Goal: Transaction & Acquisition: Purchase product/service

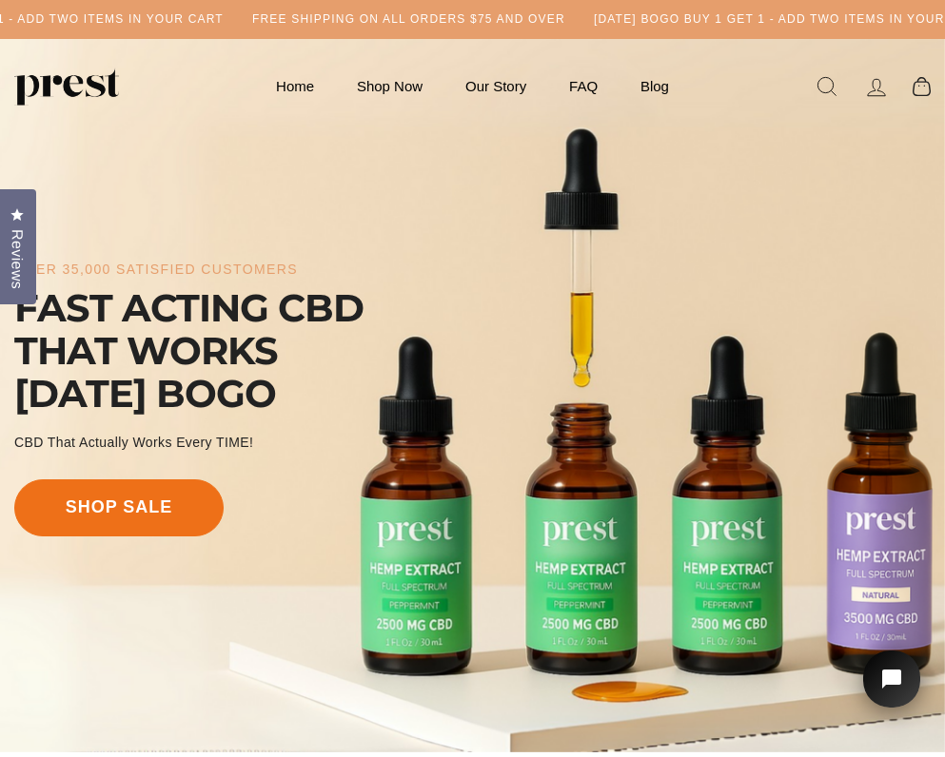
click at [143, 503] on link "shop sale" at bounding box center [118, 507] width 209 height 57
click at [170, 512] on link "shop sale" at bounding box center [118, 507] width 209 height 57
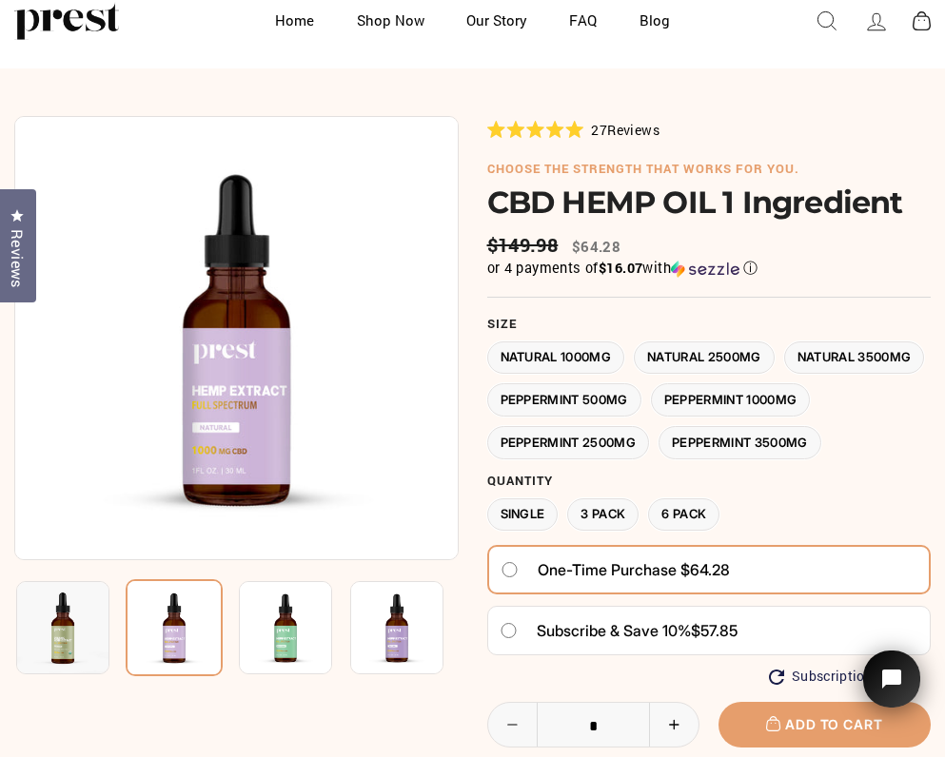
scroll to position [67, 0]
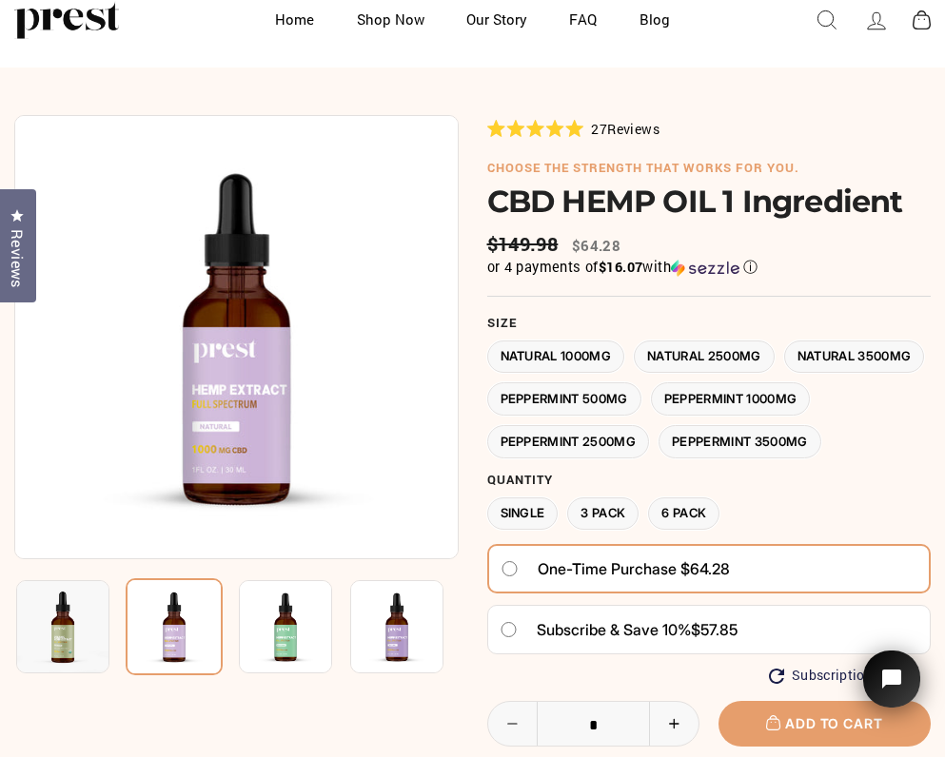
click at [552, 127] on use at bounding box center [555, 128] width 18 height 17
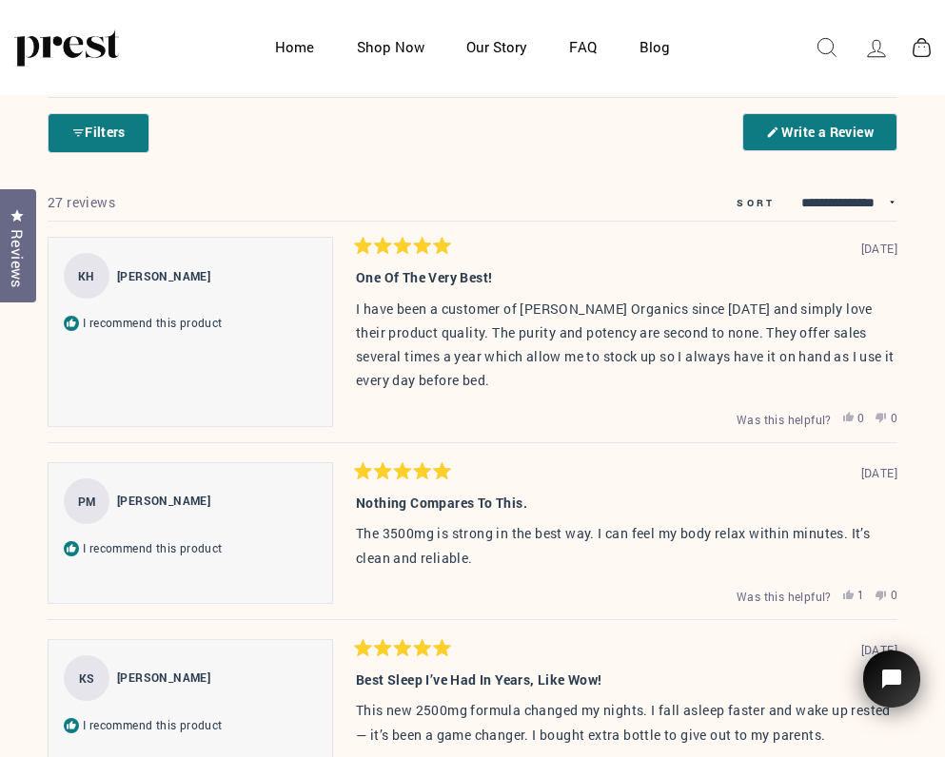
scroll to position [3030, 0]
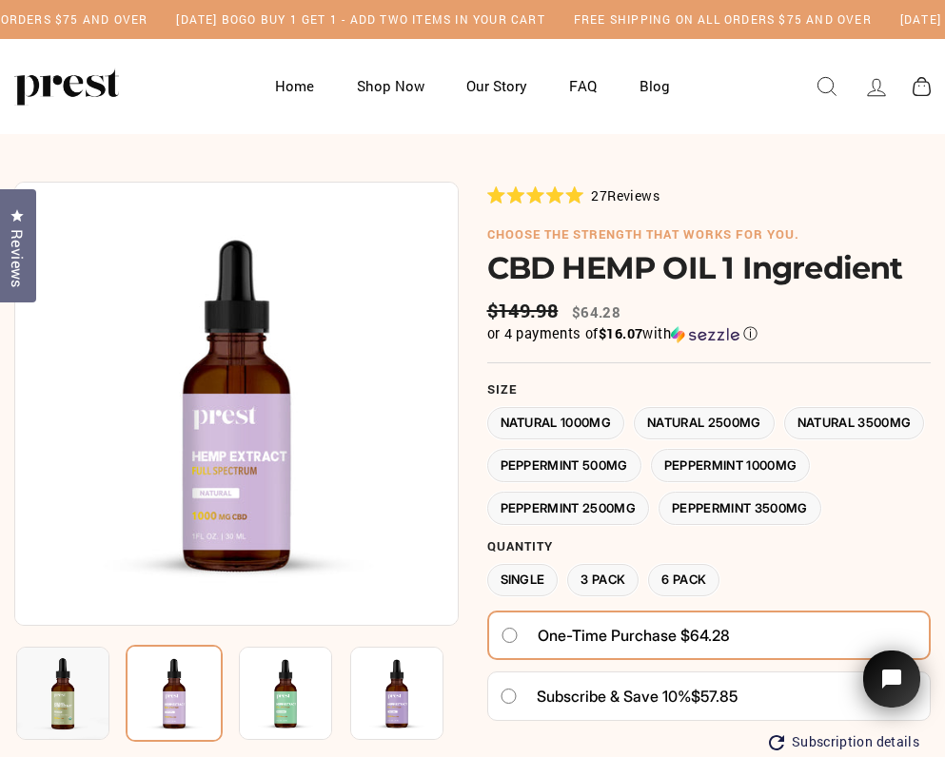
click at [731, 420] on label "Natural 2500MG" at bounding box center [704, 423] width 141 height 33
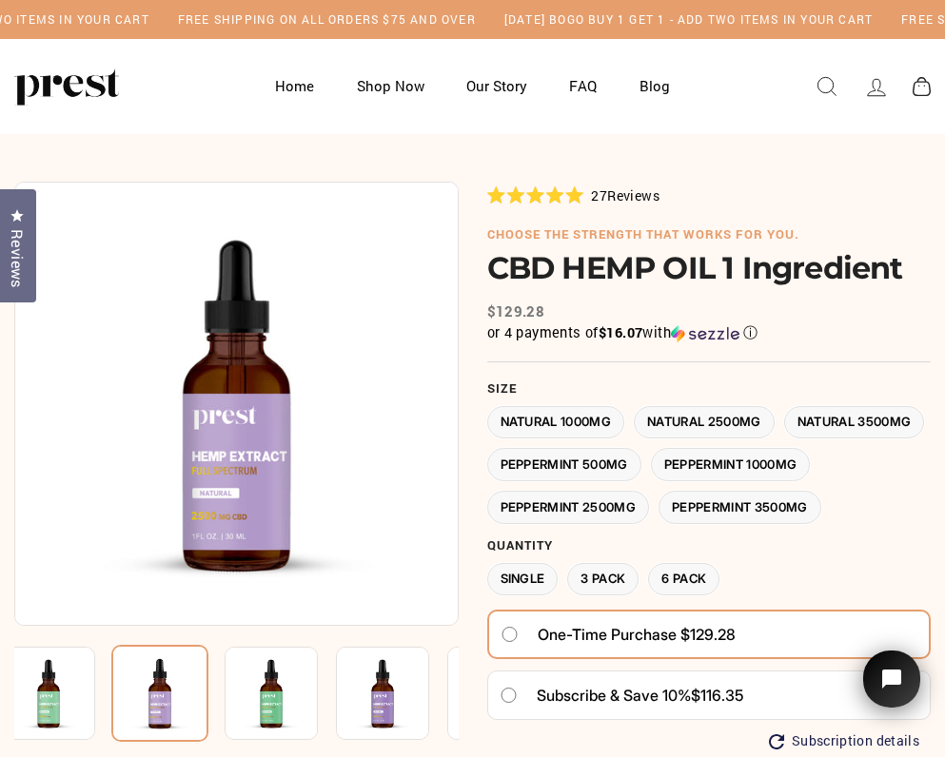
click at [784, 439] on label "Natural 3500MG" at bounding box center [854, 422] width 141 height 33
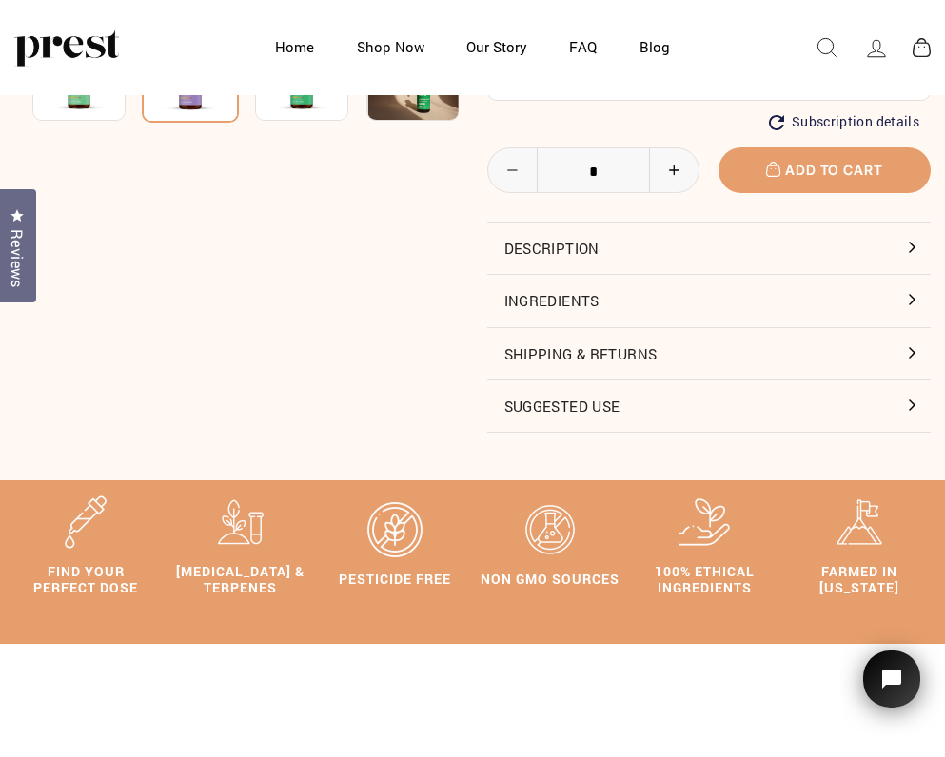
scroll to position [525, 0]
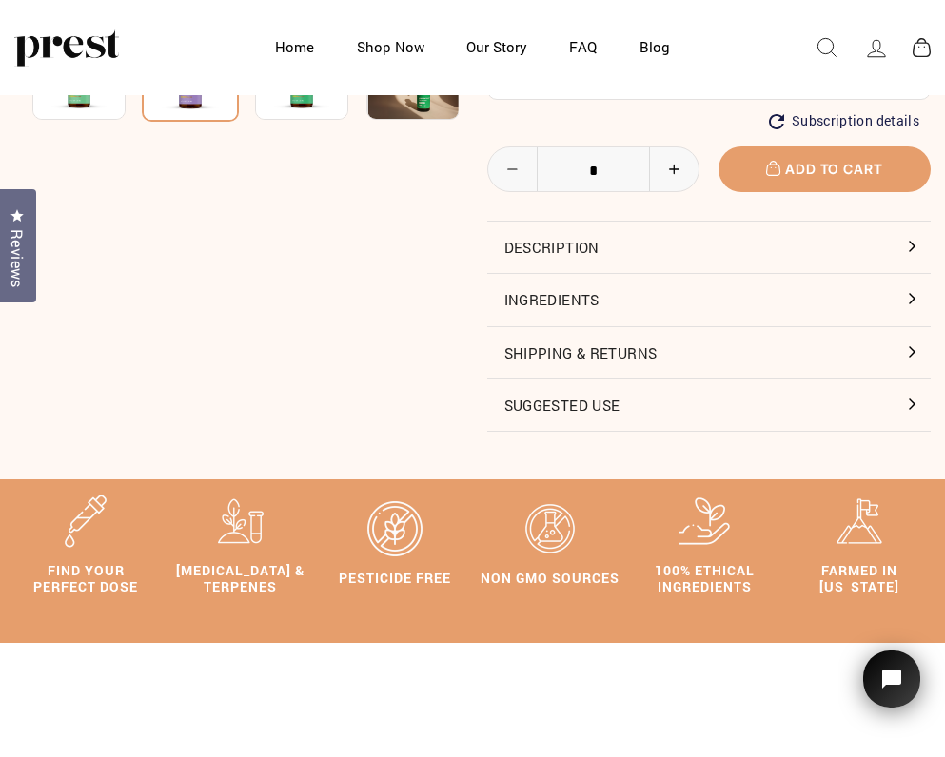
click at [583, 431] on button "Suggested Use" at bounding box center [709, 405] width 444 height 51
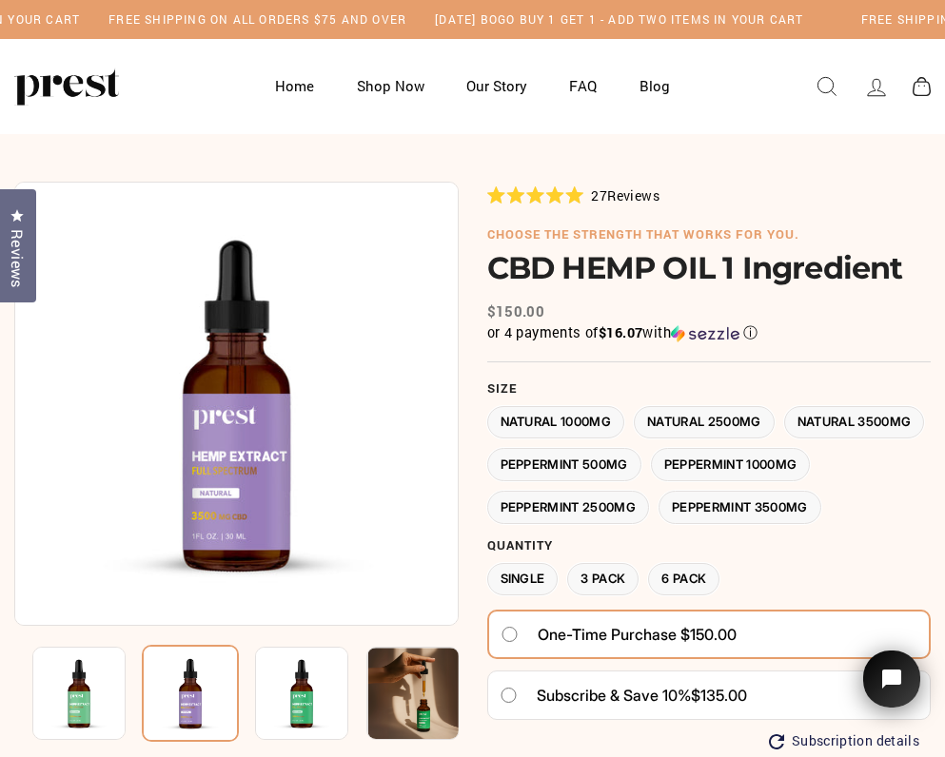
scroll to position [0, 0]
click at [537, 420] on label "Natural 1000MG" at bounding box center [556, 422] width 138 height 33
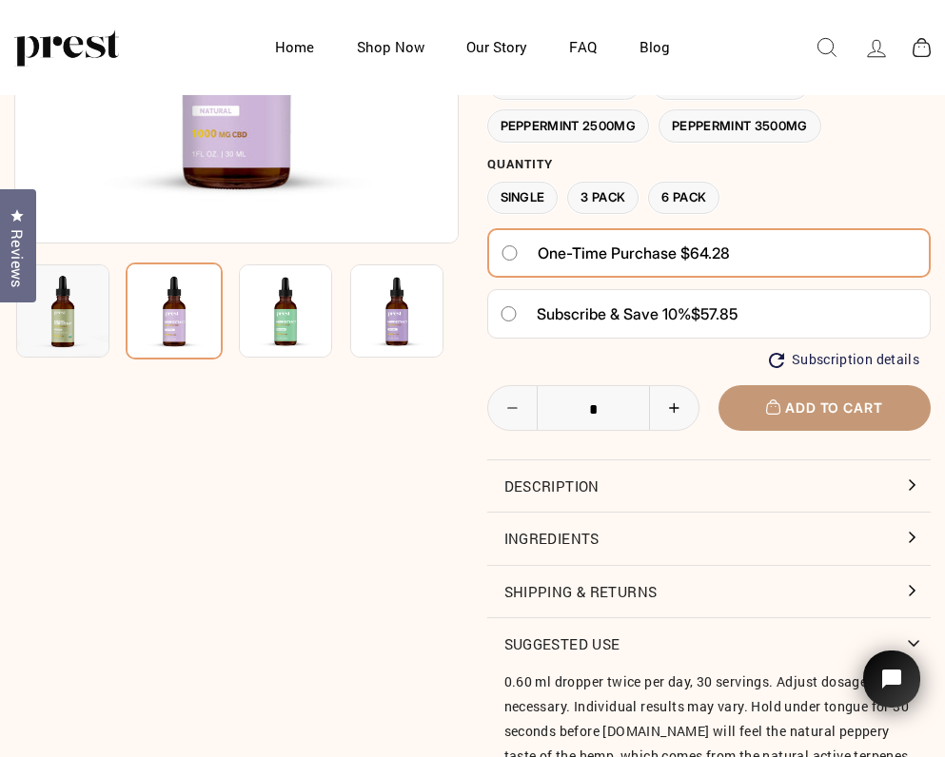
scroll to position [287, 0]
click at [833, 416] on span "Add to cart" at bounding box center [824, 408] width 116 height 16
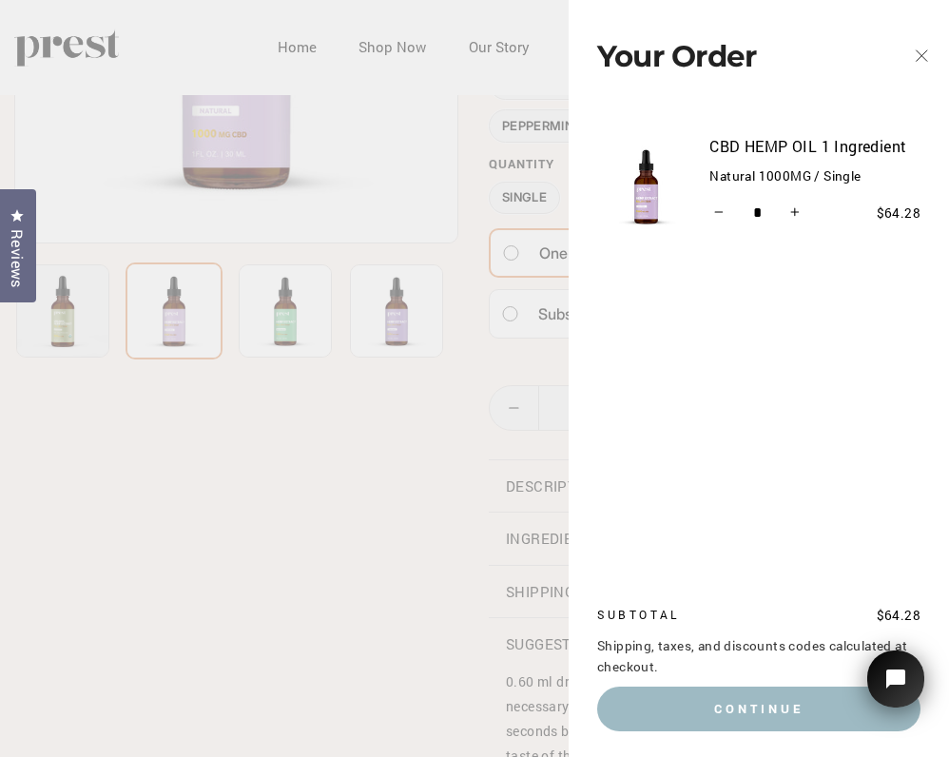
click at [920, 58] on icon "button" at bounding box center [921, 55] width 11 height 11
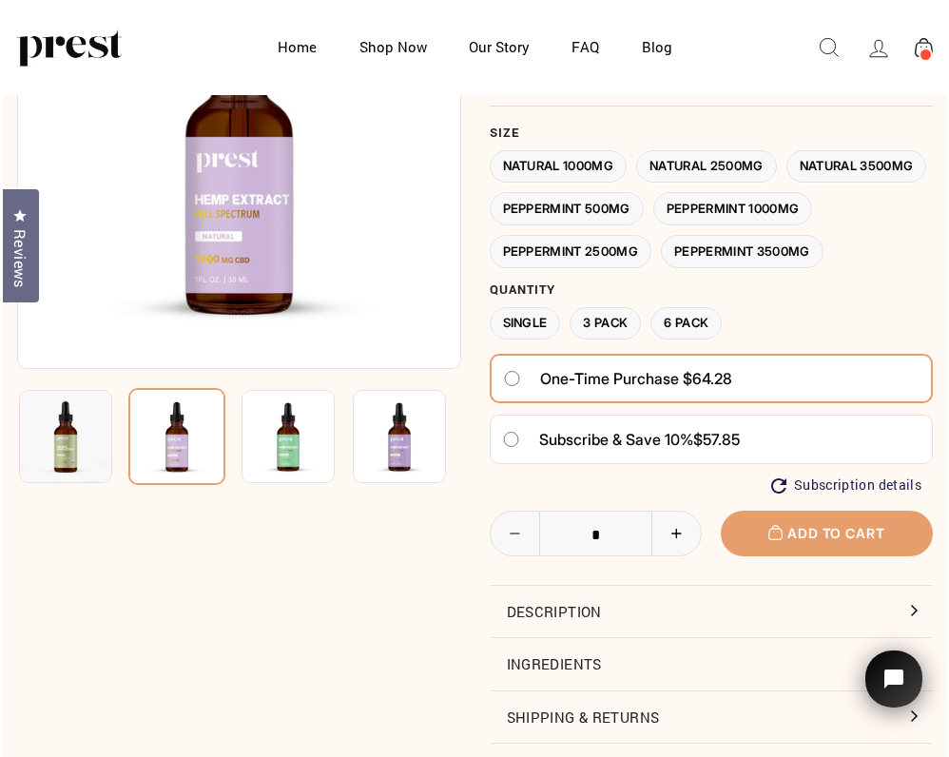
scroll to position [160, 0]
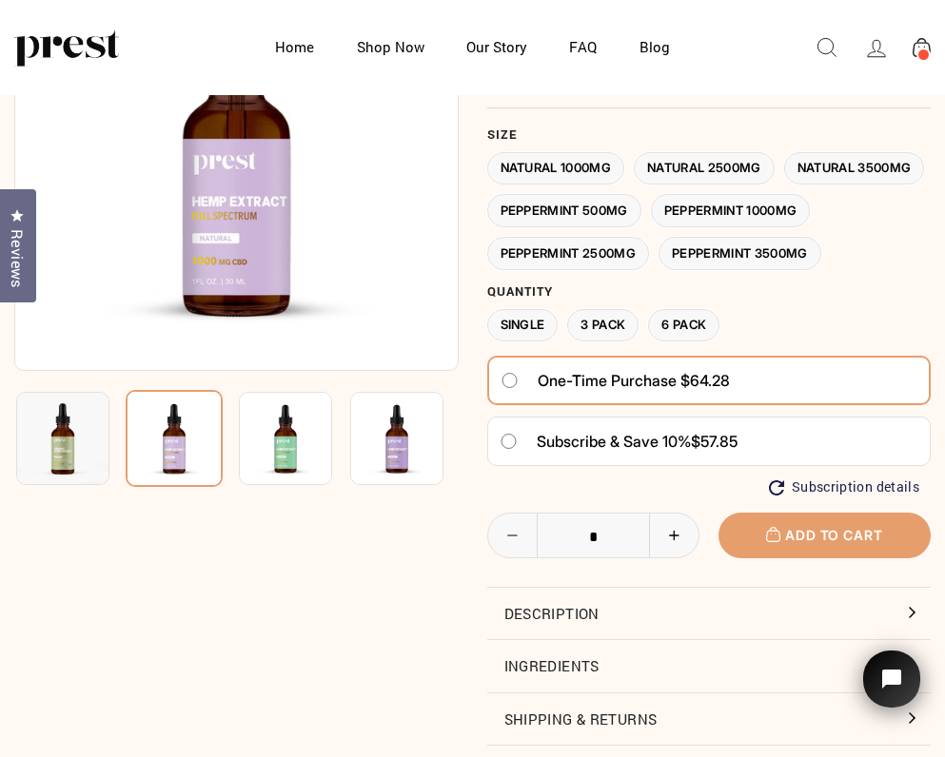
click at [713, 166] on label "Natural 2500MG" at bounding box center [704, 168] width 141 height 33
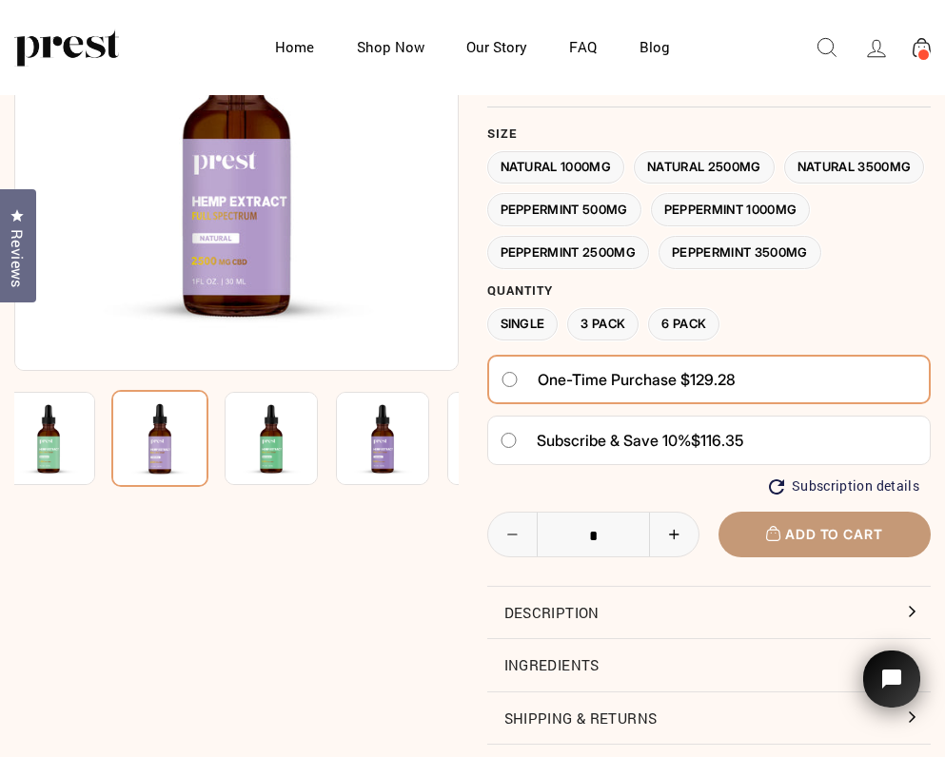
click at [798, 542] on span "Add to cart" at bounding box center [824, 534] width 116 height 16
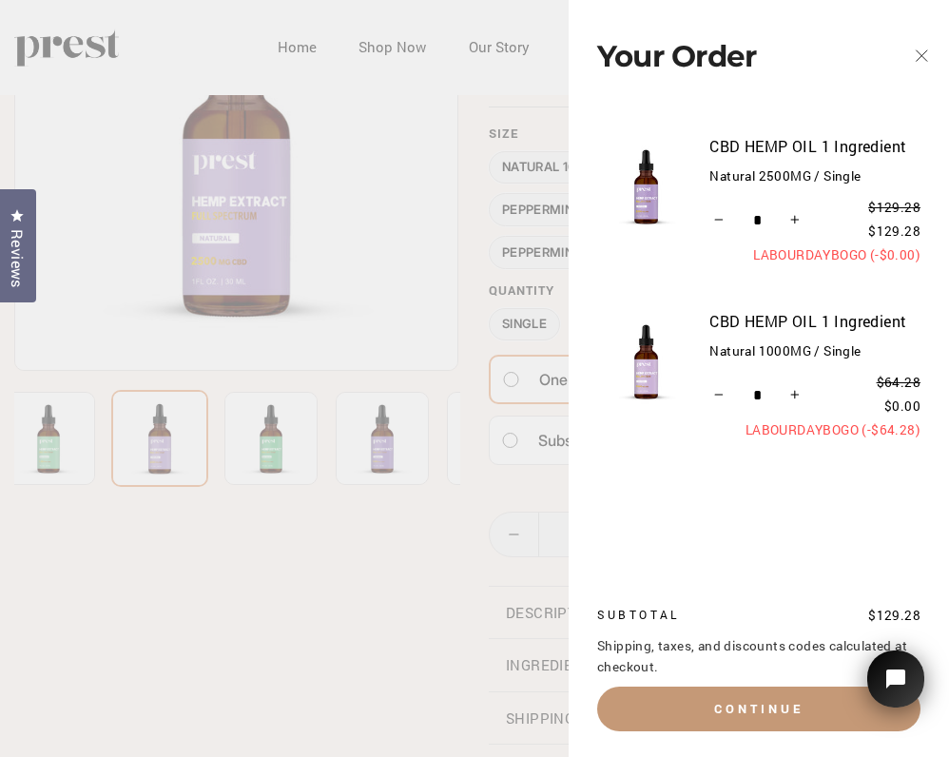
click at [728, 701] on button "Continue" at bounding box center [758, 709] width 323 height 44
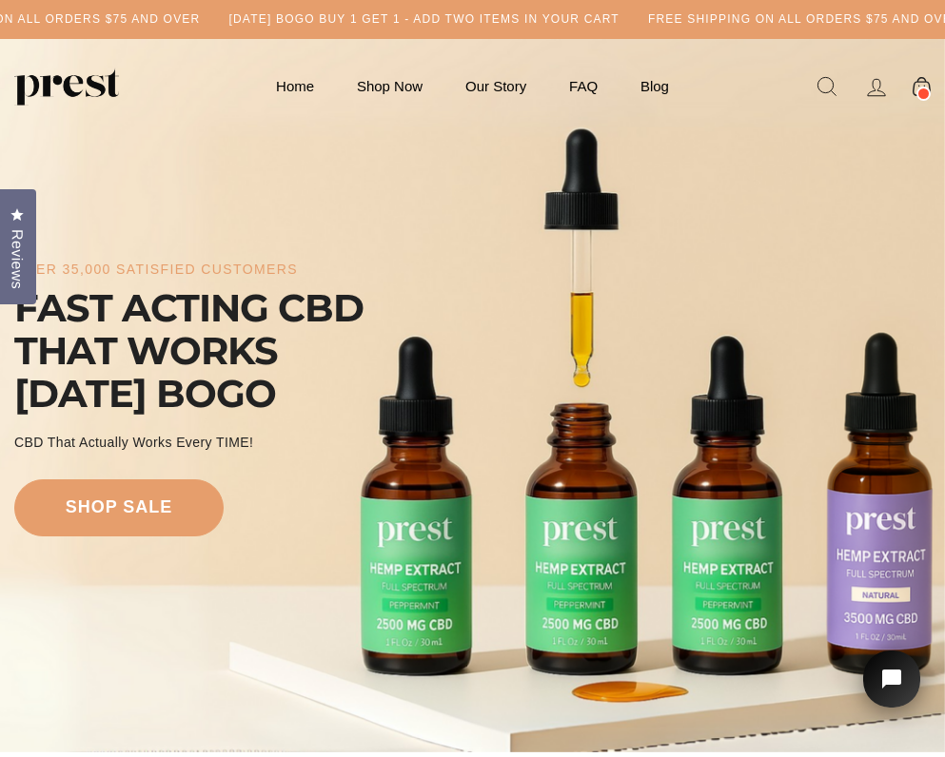
click at [596, 23] on h5 "[DATE] BOGO BUY 1 GET 1 - ADD TWO ITEMS IN YOUR CART" at bounding box center [423, 19] width 390 height 16
click at [923, 94] on span at bounding box center [923, 94] width 14 height 14
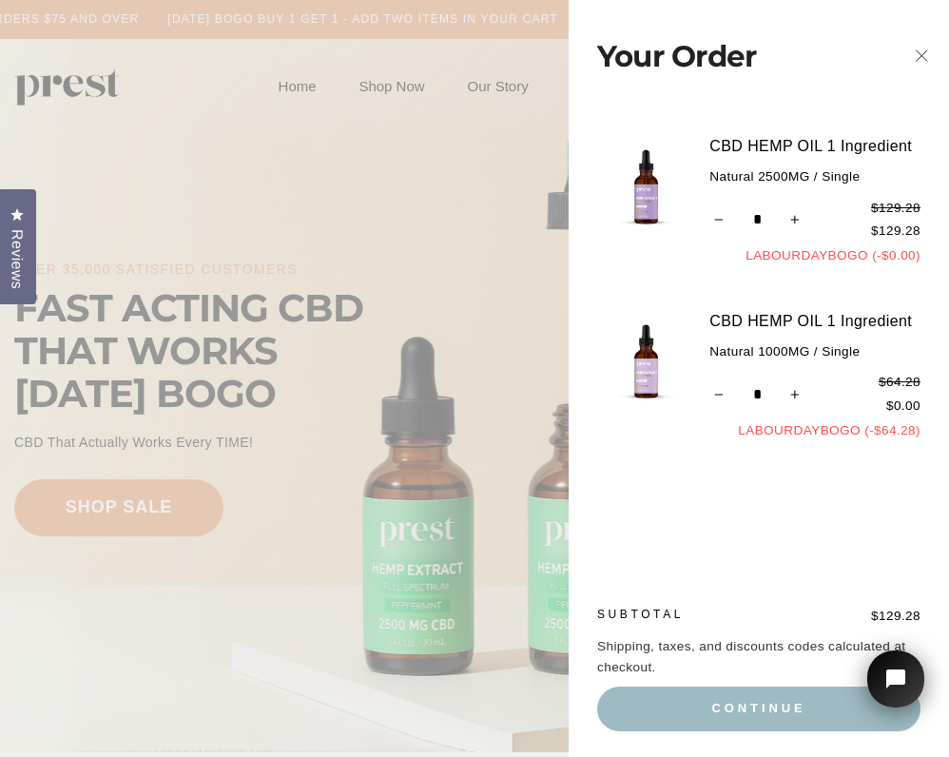
click at [925, 52] on icon "button" at bounding box center [921, 56] width 27 height 27
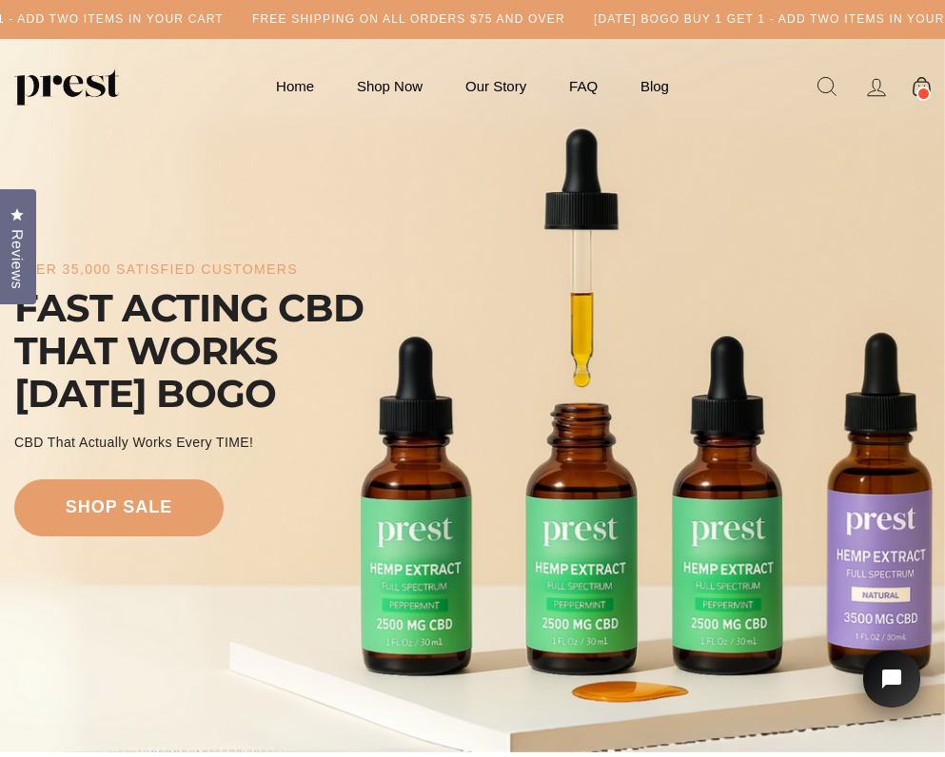
click at [923, 89] on span at bounding box center [923, 94] width 14 height 14
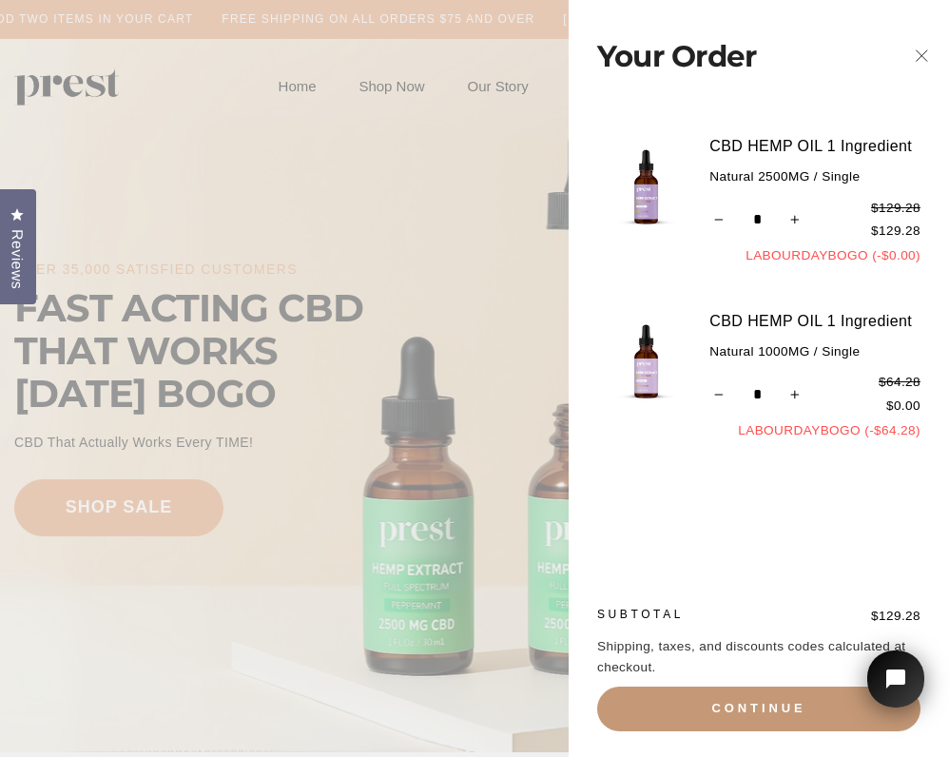
click at [729, 704] on button "Continue" at bounding box center [758, 709] width 323 height 44
